Goal: Transaction & Acquisition: Purchase product/service

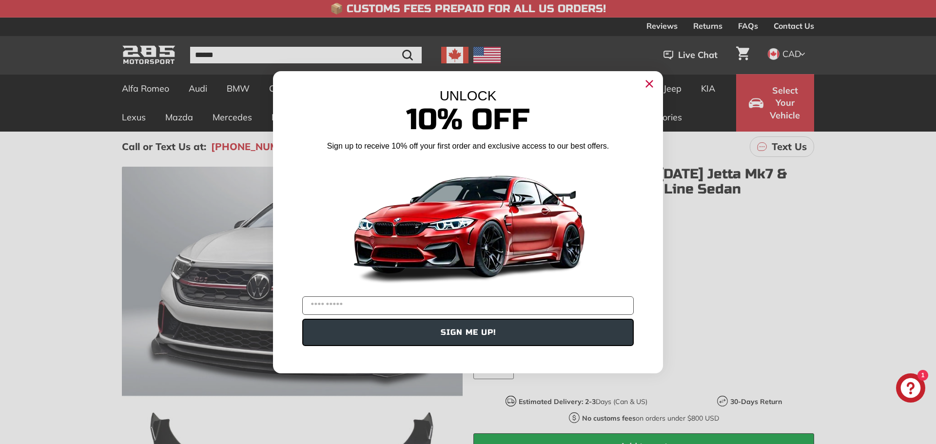
click at [645, 83] on circle "Close dialog" at bounding box center [649, 83] width 15 height 15
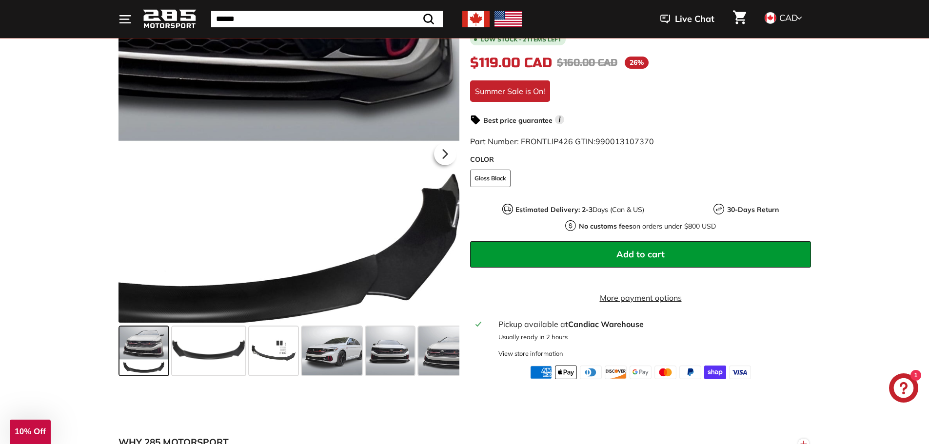
scroll to position [195, 0]
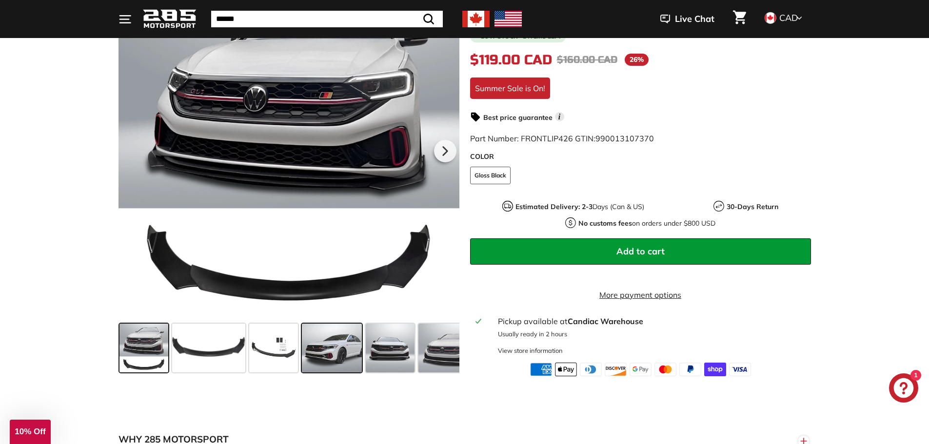
click at [316, 365] on span at bounding box center [332, 348] width 60 height 49
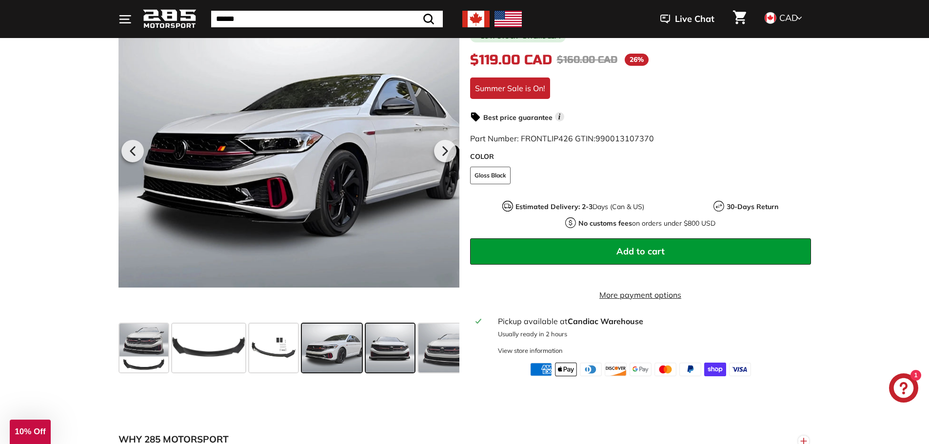
click at [384, 365] on span at bounding box center [390, 348] width 49 height 49
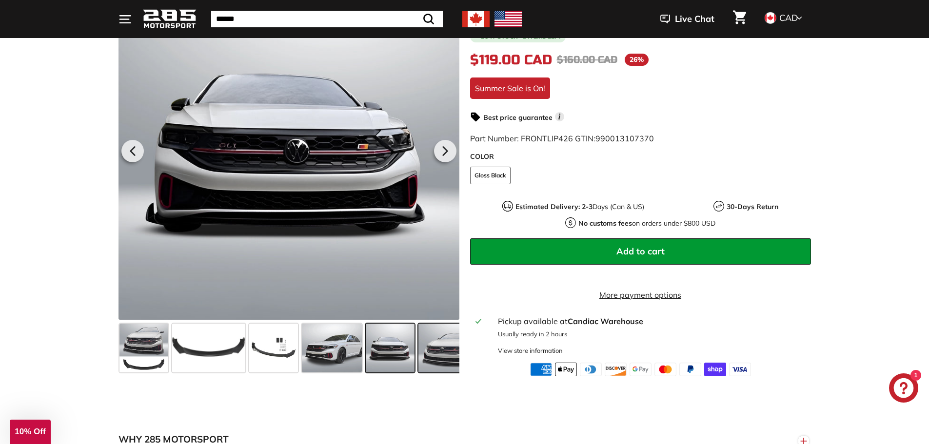
click at [439, 365] on span at bounding box center [447, 348] width 58 height 49
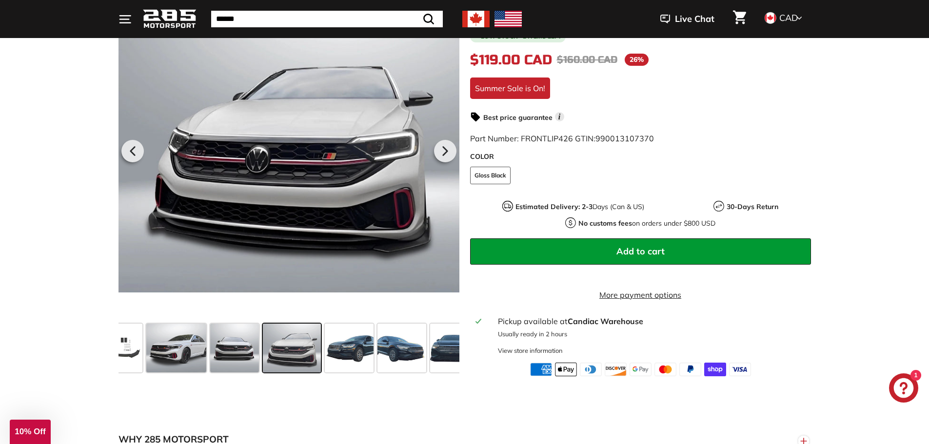
scroll to position [0, 159]
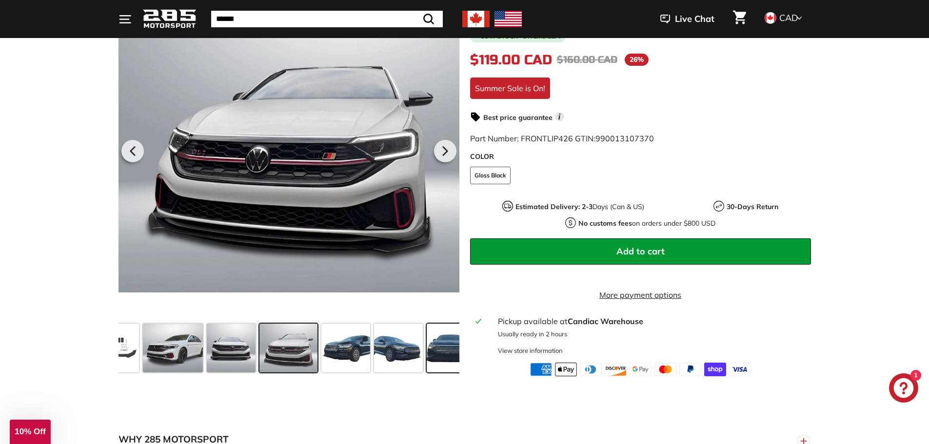
click at [436, 350] on span at bounding box center [451, 348] width 49 height 49
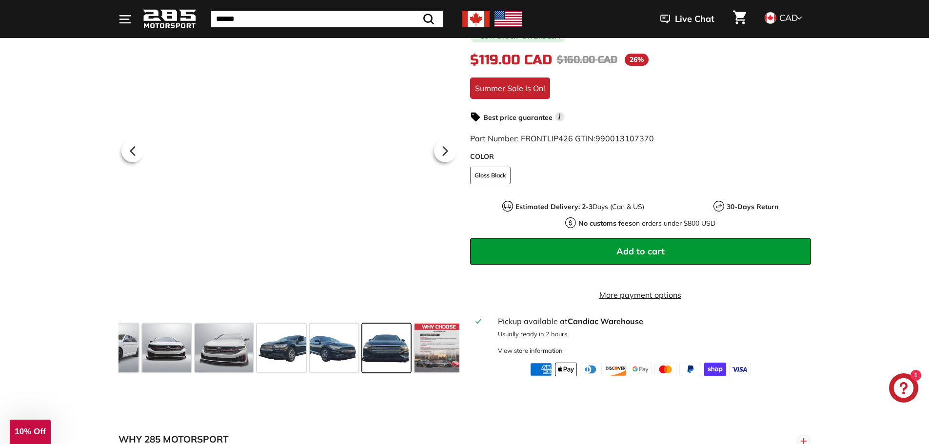
scroll to position [0, 230]
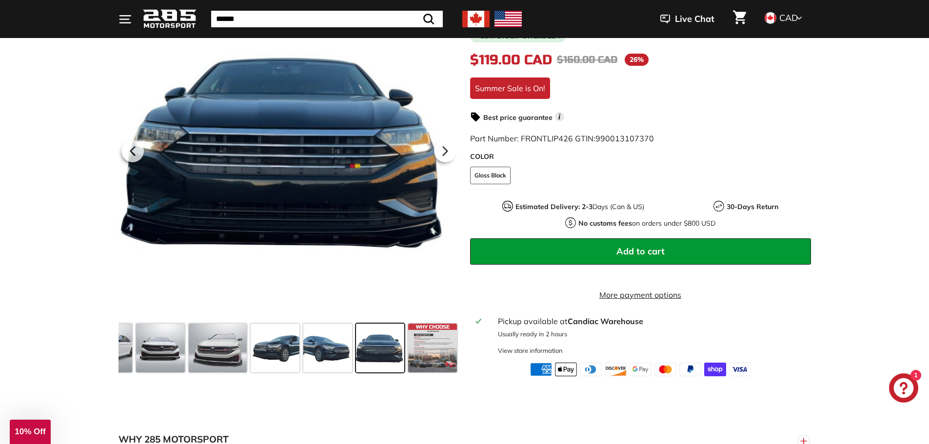
click at [386, 350] on span at bounding box center [380, 348] width 49 height 49
click at [337, 350] on span at bounding box center [327, 348] width 49 height 49
